Goal: Task Accomplishment & Management: Use online tool/utility

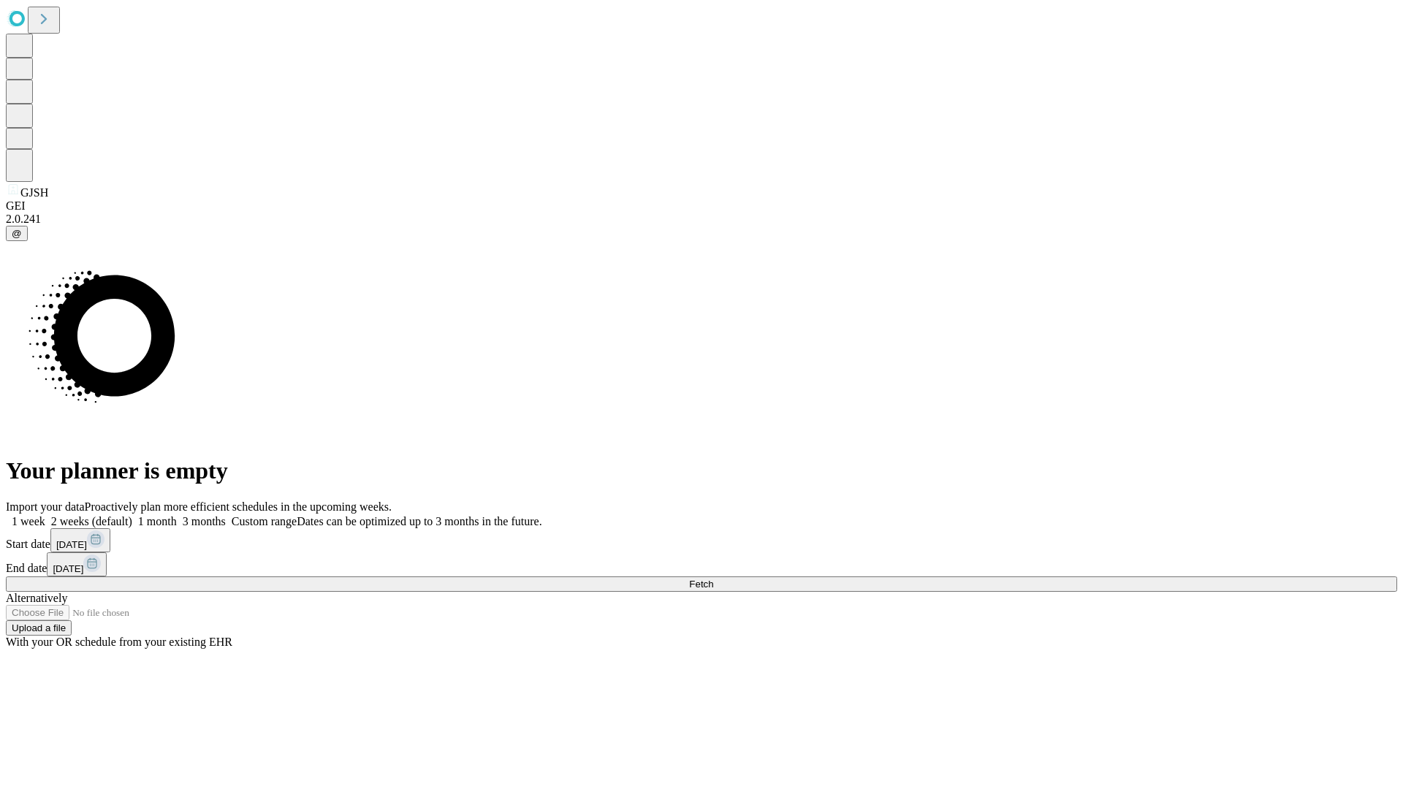
click at [713, 579] on span "Fetch" at bounding box center [701, 584] width 24 height 11
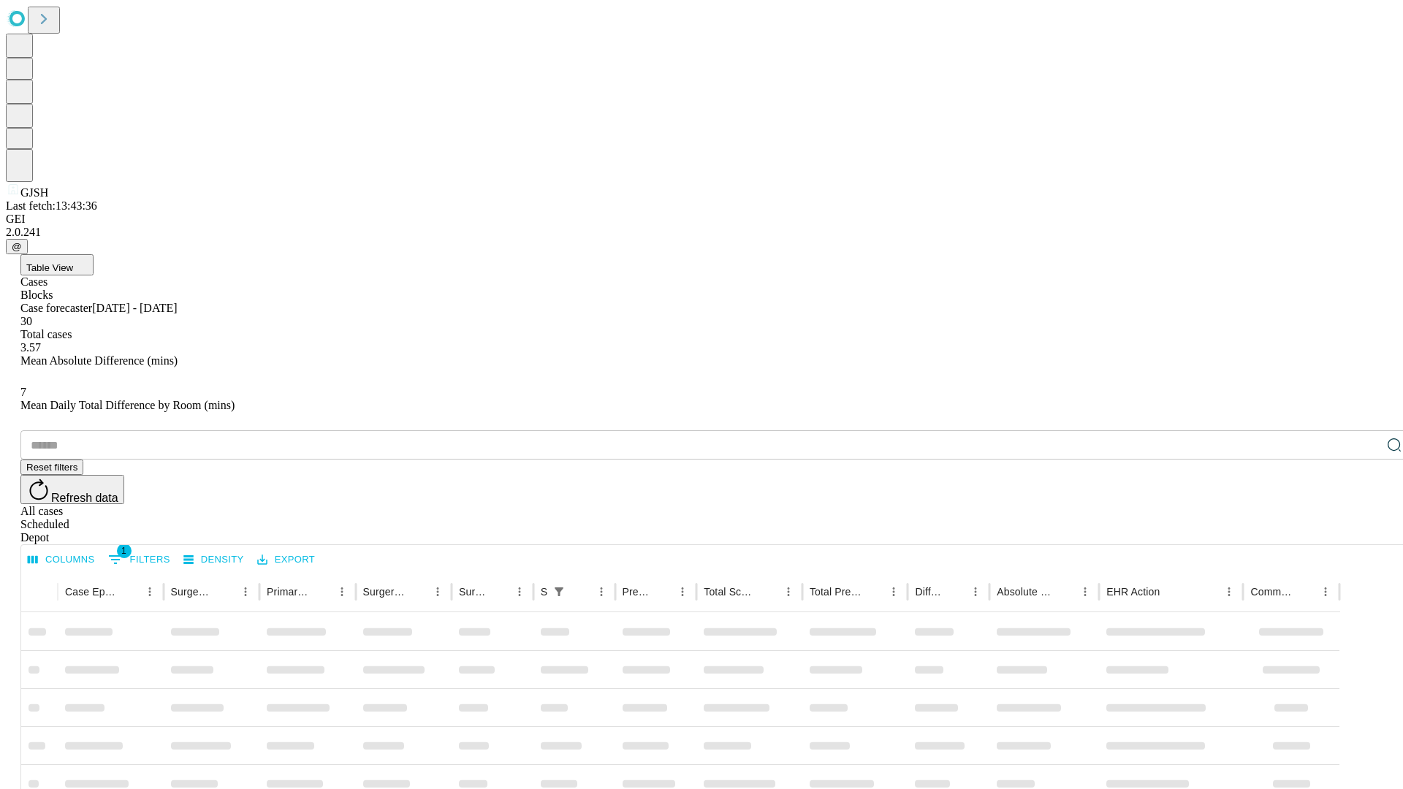
click at [1365, 531] on div "Depot" at bounding box center [716, 537] width 1392 height 13
